Goal: Task Accomplishment & Management: Use online tool/utility

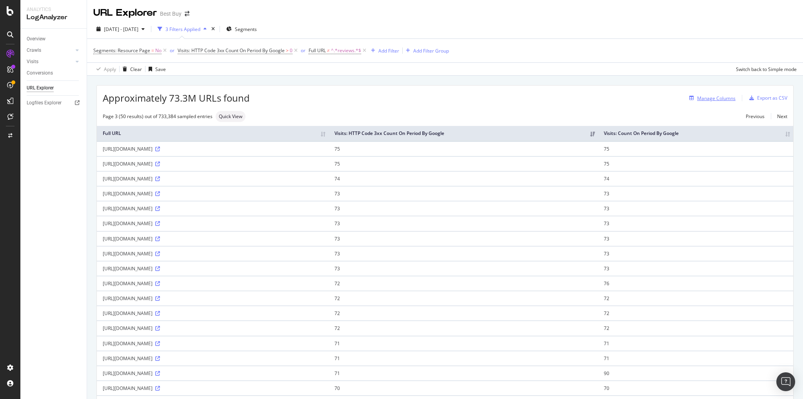
click at [716, 96] on div "Manage Columns" at bounding box center [716, 98] width 38 height 7
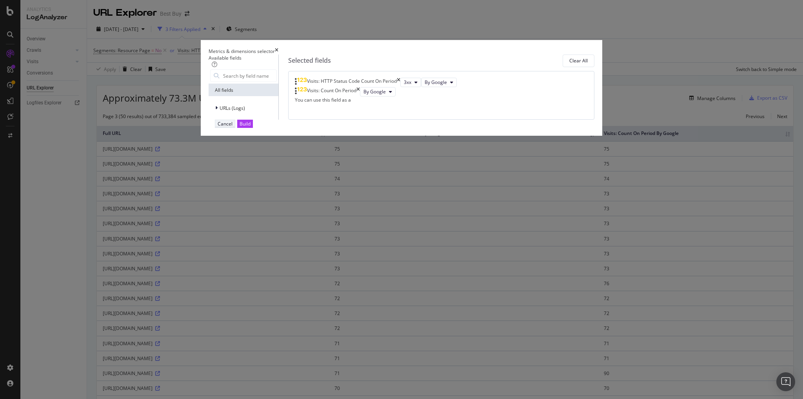
click at [232, 127] on div "Cancel" at bounding box center [225, 123] width 15 height 7
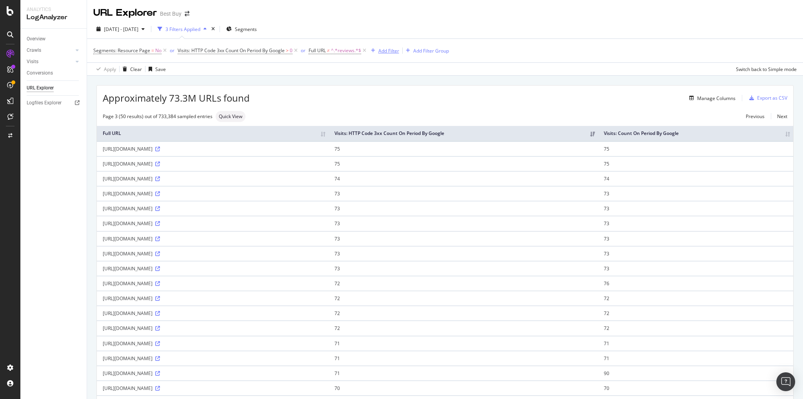
click at [391, 48] on div "Add Filter" at bounding box center [388, 50] width 21 height 7
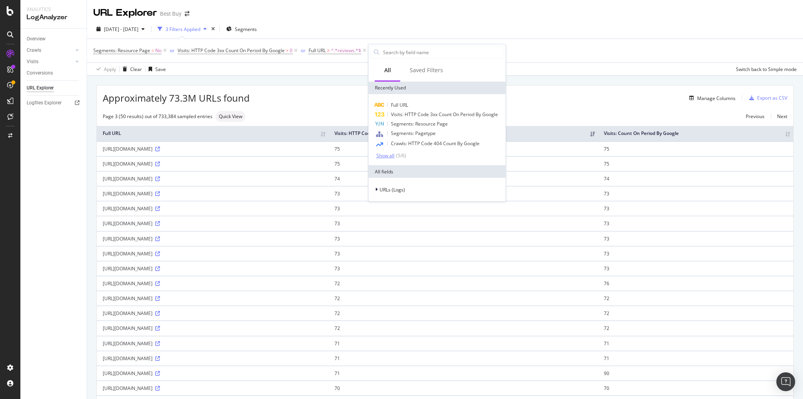
click at [386, 154] on div "Show all" at bounding box center [385, 155] width 18 height 5
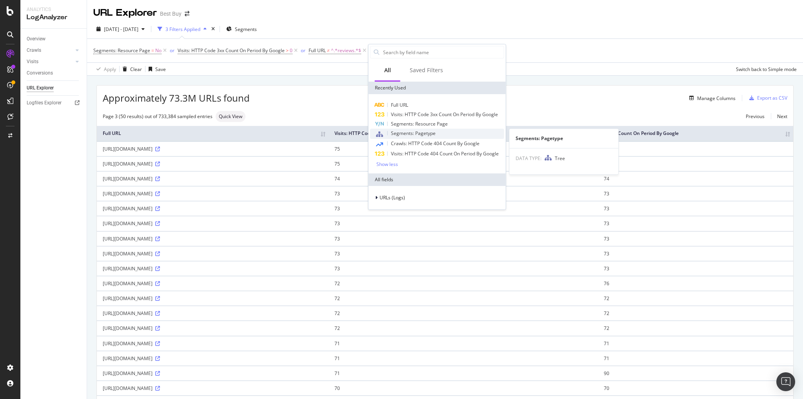
click at [421, 132] on span "Segments: Pagetype" at bounding box center [413, 133] width 45 height 7
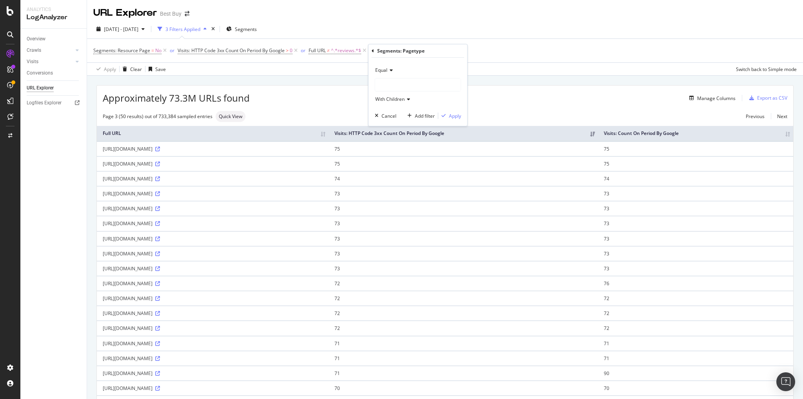
click at [389, 70] on icon at bounding box center [389, 70] width 5 height 5
click at [396, 80] on div at bounding box center [417, 84] width 85 height 13
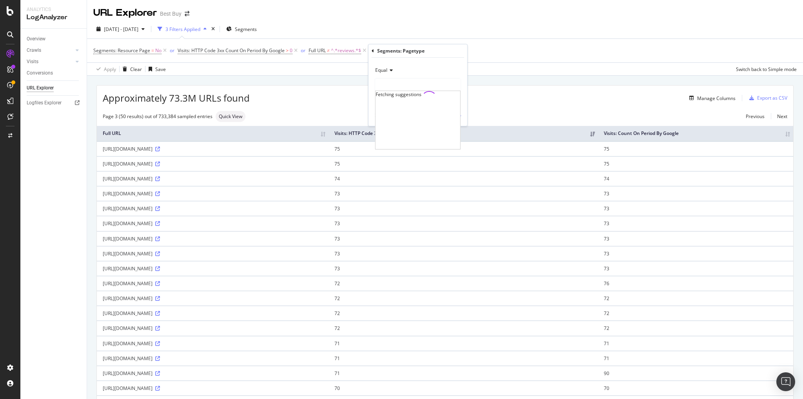
click at [396, 80] on div at bounding box center [417, 84] width 85 height 13
click at [396, 82] on div at bounding box center [417, 84] width 85 height 13
click at [391, 71] on icon at bounding box center [389, 70] width 5 height 5
click at [392, 96] on span "Not Equal" at bounding box center [389, 96] width 21 height 7
click at [395, 85] on div at bounding box center [417, 84] width 85 height 13
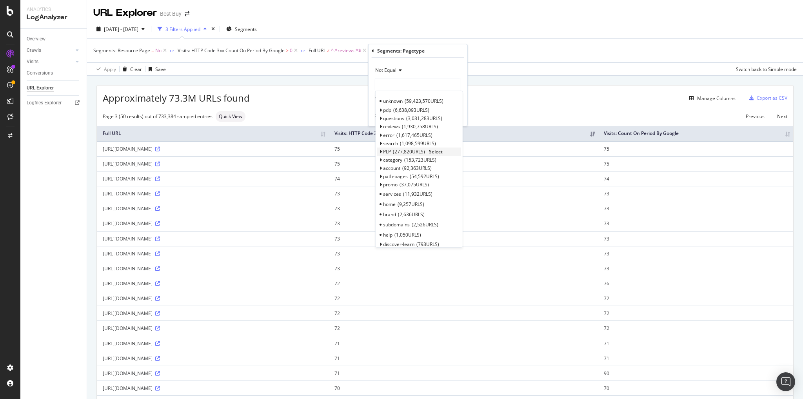
click at [408, 148] on span "277,820 URLS" at bounding box center [409, 151] width 32 height 7
click at [398, 159] on span "1-facet" at bounding box center [394, 160] width 15 height 7
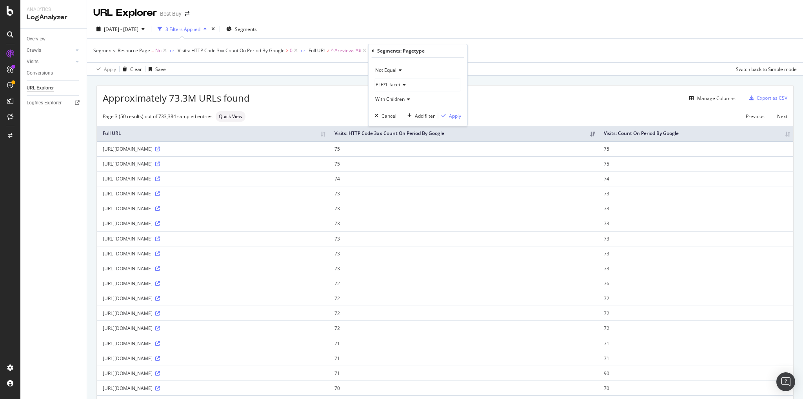
click at [389, 71] on span "Not Equal" at bounding box center [385, 70] width 21 height 7
click at [397, 69] on icon at bounding box center [398, 70] width 5 height 5
click at [390, 69] on span "Not Equal" at bounding box center [385, 70] width 21 height 7
click at [373, 50] on div "Segments: Pagetype" at bounding box center [418, 50] width 92 height 13
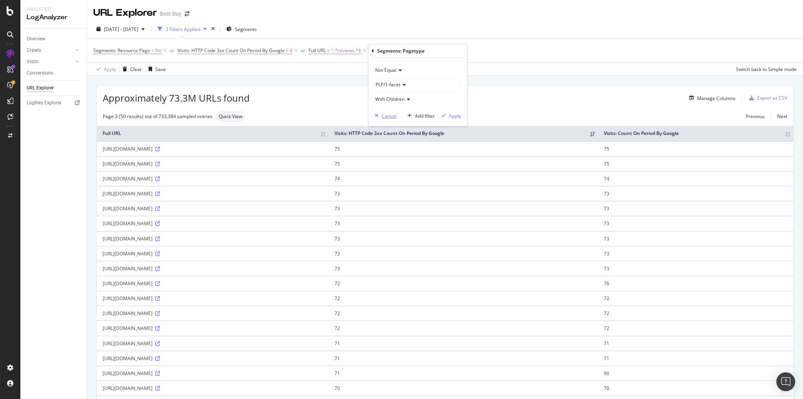
click at [389, 112] on div "Cancel" at bounding box center [388, 115] width 15 height 7
click at [382, 53] on div "Add Filter" at bounding box center [388, 50] width 21 height 7
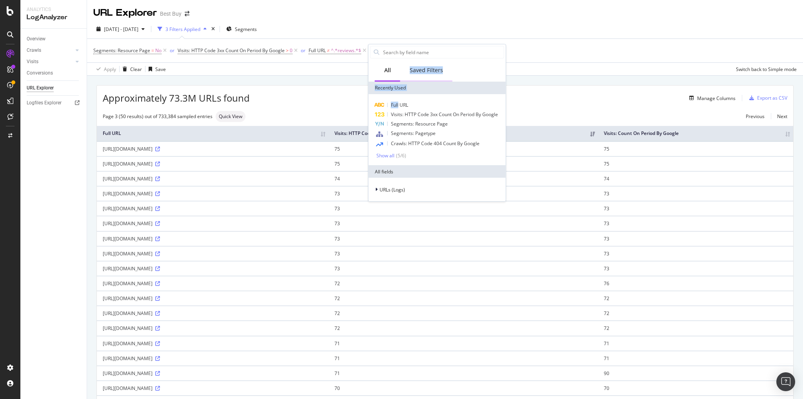
drag, startPoint x: 398, startPoint y: 102, endPoint x: 400, endPoint y: 78, distance: 24.0
click at [400, 78] on div "All Saved Filters Recently Used Full URL Visits: HTTP Code 3xx Count On Period …" at bounding box center [436, 122] width 137 height 157
click at [395, 53] on input "text" at bounding box center [442, 52] width 121 height 12
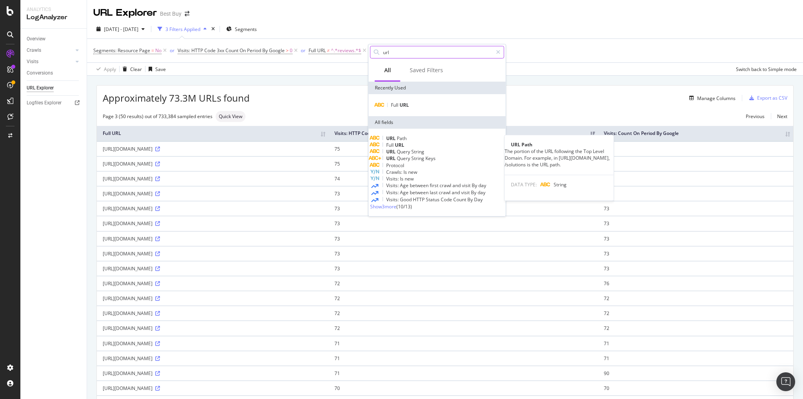
type input "url"
click at [406, 140] on span "Path" at bounding box center [402, 138] width 10 height 7
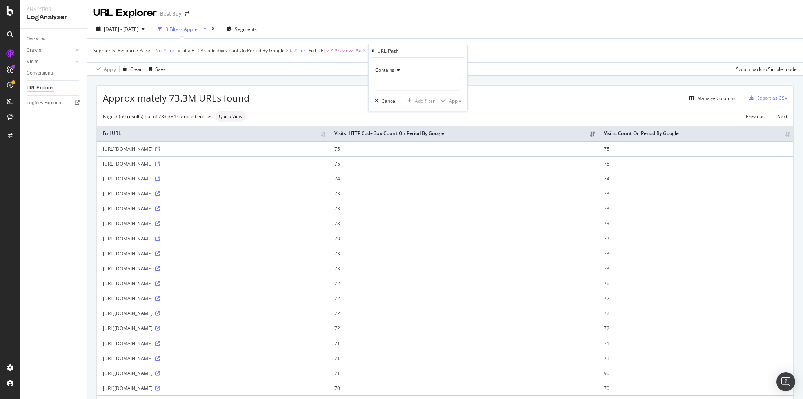
click at [397, 68] on icon at bounding box center [396, 70] width 5 height 5
click at [403, 156] on span "Doesn't contain" at bounding box center [396, 157] width 34 height 7
click at [397, 83] on input "text" at bounding box center [417, 84] width 85 height 13
type input "sort"
click at [452, 100] on div "Apply" at bounding box center [455, 101] width 12 height 7
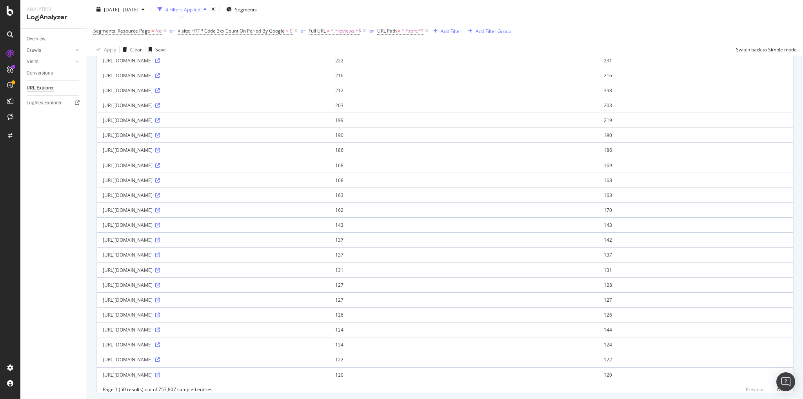
scroll to position [522, 0]
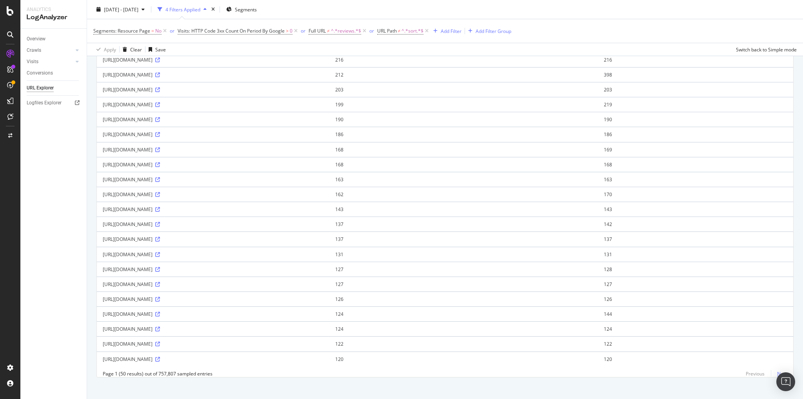
click at [776, 368] on link "Next" at bounding box center [778, 373] width 16 height 11
